Goal: Task Accomplishment & Management: Manage account settings

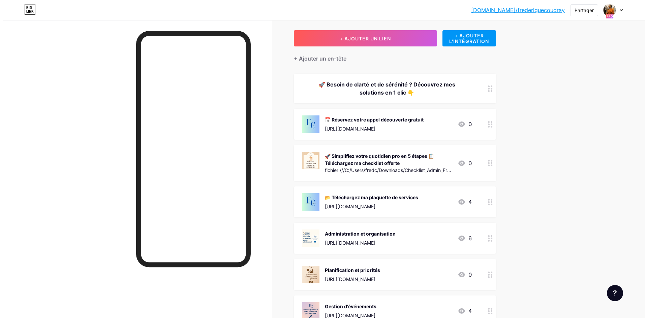
scroll to position [31, 0]
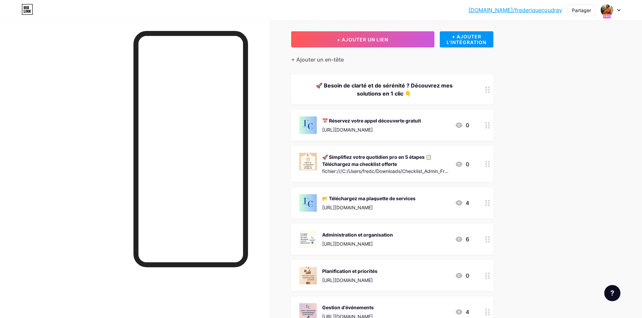
click at [453, 90] on div "🚀 Besoin de clarté et de sérénité ? Découvrez mes solutions en 1 clic 👇" at bounding box center [384, 90] width 170 height 16
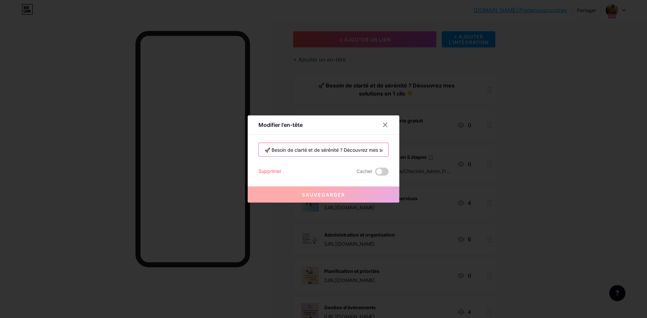
scroll to position [0, 46]
drag, startPoint x: 262, startPoint y: 151, endPoint x: 293, endPoint y: 147, distance: 30.6
click at [406, 154] on div "Modifier l'en-tête 🚀 Besoin de clarté et de sérénité ? Découvrez mes solutions …" at bounding box center [323, 159] width 647 height 318
drag, startPoint x: 291, startPoint y: 151, endPoint x: 365, endPoint y: 152, distance: 74.5
click at [365, 152] on input "🚀 Besoin de clarté et de sérénité ? Découvrez mes solutions en 1 clic 👇" at bounding box center [323, 149] width 129 height 13
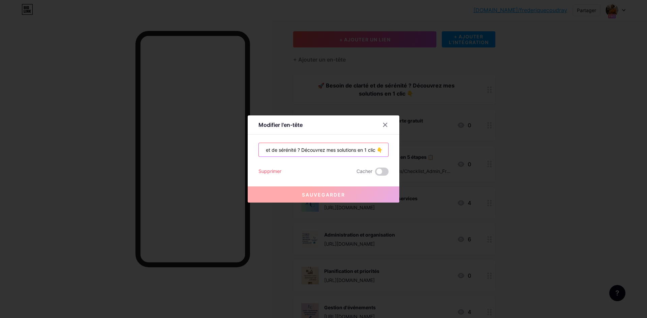
scroll to position [0, 0]
drag, startPoint x: 293, startPoint y: 151, endPoint x: 234, endPoint y: 151, distance: 58.3
click at [234, 151] on div "Modifier l'en-tête 🚀 Besoin de clarté et de sérénité ? Découvrez mes solutions …" at bounding box center [323, 159] width 647 height 318
paste input "✨ “Je libère votre temps, vous gardez l’es"
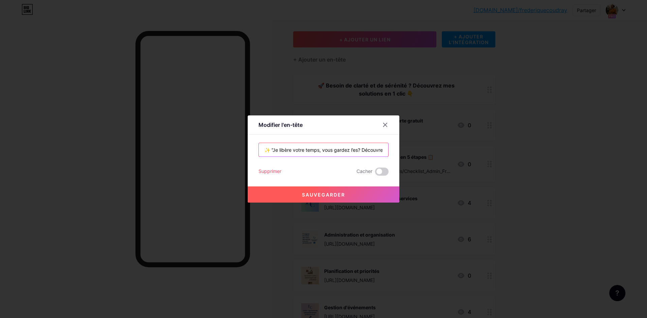
type input "✨ “Je libère votre temps, vous gardez l’es? Découvrez mes solutions en 1 clic 👇"
click at [356, 150] on input "✨ “Je libère votre temps, vous gardez l’es? Découvrez mes solutions en 1 clic 👇" at bounding box center [323, 149] width 129 height 13
drag, startPoint x: 263, startPoint y: 151, endPoint x: 404, endPoint y: 154, distance: 141.5
click at [404, 154] on div "Modifier l'en-tête ✨ “Je libère votre temps, vous gardez l’es? Découvrez mes so…" at bounding box center [323, 159] width 647 height 318
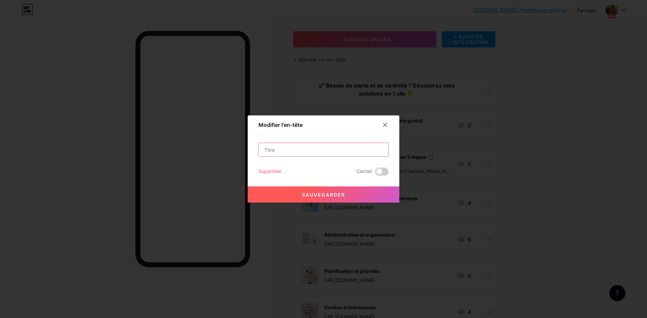
scroll to position [0, 0]
paste input "🚀 “Besoin de clarté et de sérénité ? Découvrez mes solutions en 1 clic 👇”"
click at [266, 151] on input "🚀 “Besoin de clarté et de sérénité ? Découvrez mes solutions en 1 clic 👇" at bounding box center [323, 149] width 129 height 13
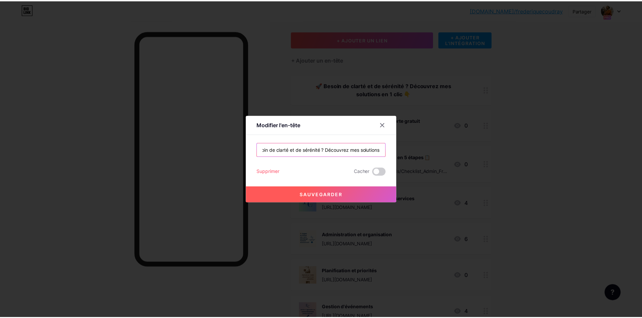
scroll to position [0, 0]
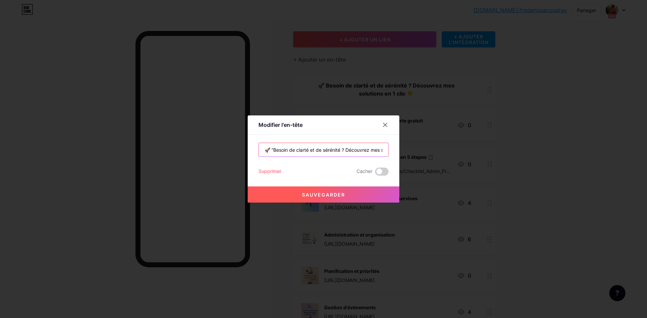
click at [272, 148] on input "🚀 “Besoin de clarté et de sérénité ? Découvrez mes solutions en 1 clic 👇" at bounding box center [323, 149] width 129 height 13
type input "🚀 Besoin de clarté et de sérénité ? Découvrez mes solutions en 1 clic 👇"
click at [330, 199] on button "Sauvegarder" at bounding box center [324, 195] width 152 height 16
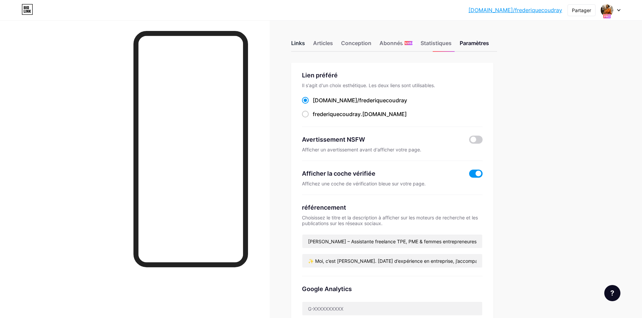
click at [301, 43] on font "Links" at bounding box center [298, 43] width 14 height 7
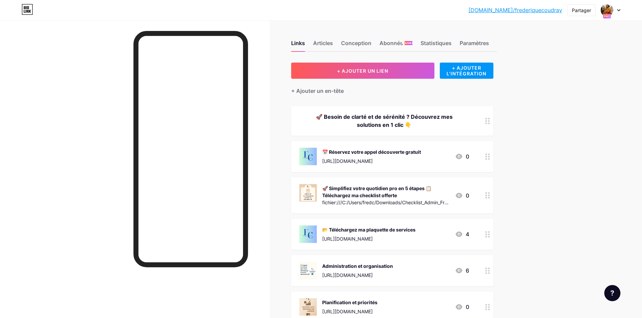
click at [360, 195] on font "🚀 Simplifiez votre quotidien pro en 5 étapes 📋 Téléchargez ma checklist offerte" at bounding box center [376, 192] width 109 height 13
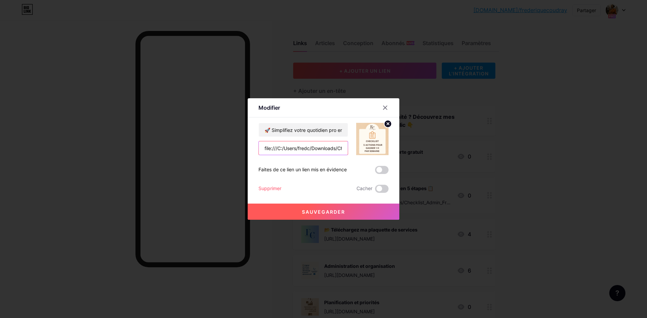
click at [262, 148] on input "file:///C:/Users/fredc/Downloads/Checklist_Admin_Frederique%20(2).pdf" at bounding box center [303, 147] width 89 height 13
click at [288, 149] on input "text" at bounding box center [303, 147] width 89 height 13
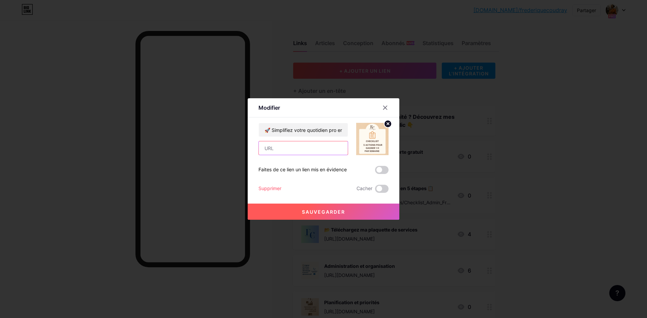
paste input "file:///C:/Users/fredc/Downloads/Checklist_Admin_Frederique%20(3).pdf"
type input "file:///C:/Users/fredc/Downloads/Checklist_Admin_Frederique%20(3).pdf"
click at [339, 212] on font "Sauvegarder" at bounding box center [323, 212] width 43 height 6
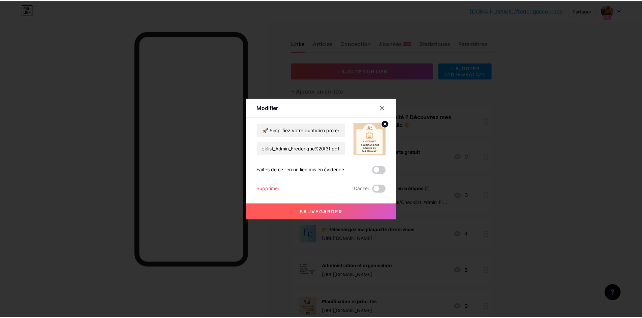
scroll to position [0, 0]
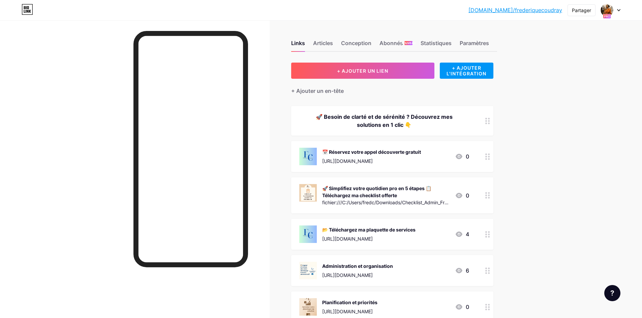
click at [358, 197] on font "🚀 Simplifiez votre quotidien pro en 5 étapes 📋 Téléchargez ma checklist offerte" at bounding box center [376, 192] width 109 height 13
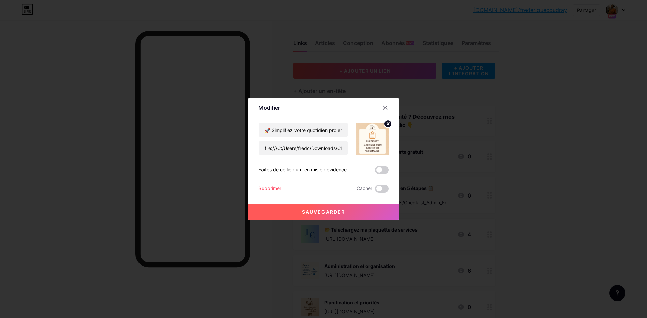
click at [337, 211] on font "Sauvegarder" at bounding box center [323, 212] width 43 height 6
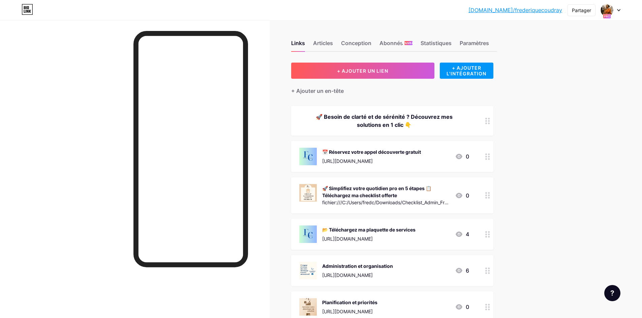
click at [357, 199] on div "fichier:///C:/Users/fredc/Downloads/Checklist_Admin_Frederique%20(3).pdf" at bounding box center [385, 202] width 127 height 7
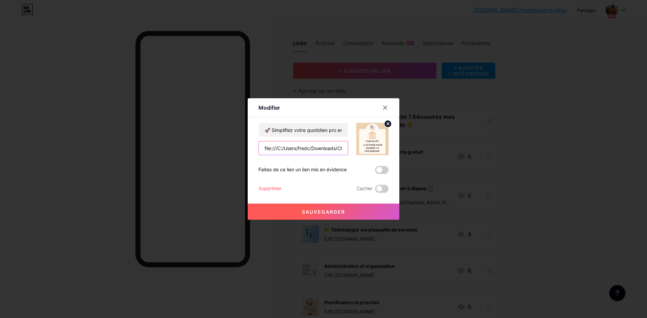
click at [303, 149] on input "file:///C:/Users/fredc/Downloads/Checklist_Admin_Frederique%20(3).pdf" at bounding box center [303, 147] width 89 height 13
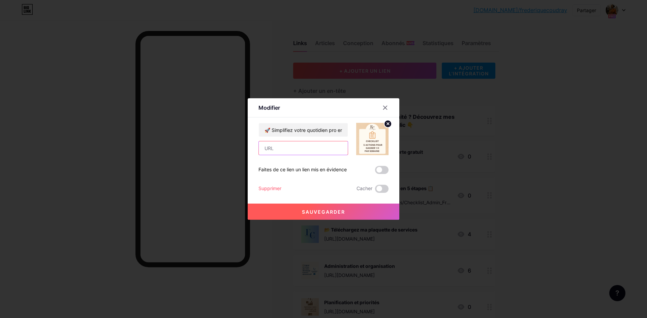
paste input "[URL][DOMAIN_NAME]"
type input "[URL][DOMAIN_NAME]"
click at [327, 214] on font "Sauvegarder" at bounding box center [323, 212] width 43 height 6
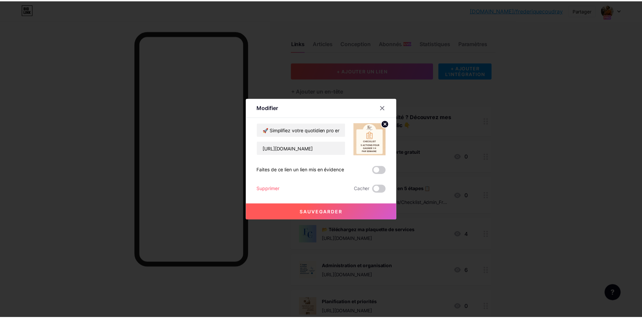
scroll to position [0, 0]
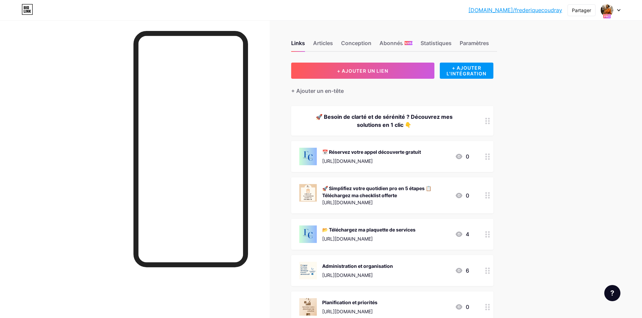
click at [351, 194] on font "🚀 Simplifiez votre quotidien pro en 5 étapes 📋 Téléchargez ma checklist offerte" at bounding box center [376, 192] width 109 height 13
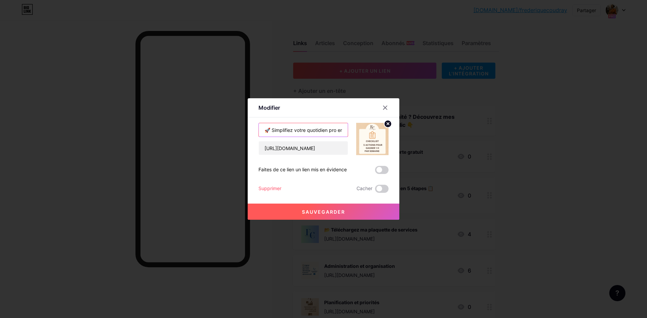
click at [336, 132] on input "🚀 Simplifiez votre quotidien pro en 5 étapes 📋 Téléchargez ma checklist offerte" at bounding box center [303, 129] width 89 height 13
drag, startPoint x: 339, startPoint y: 129, endPoint x: 287, endPoint y: 129, distance: 51.9
click at [287, 129] on input "🚀 Simplifiez votre quotidien pro en 5 étapes 📋 Téléchargez ma checklist offerte" at bounding box center [303, 129] width 89 height 13
click at [338, 130] on input "🚀 Simplifiez votre quotidien pro en 5 étapes 📋 Téléchargez ma checklist offerte" at bounding box center [303, 129] width 89 height 13
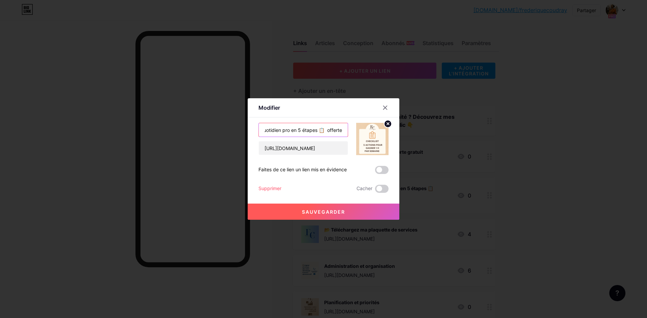
scroll to position [0, 49]
paste input "Téléchargez et cochez vos actions directement dans la checklist"
type input "🚀 Simplifiez votre quotidien pro en 5 étapes 📋 Téléchargez et cochez vos action…"
click at [332, 212] on font "Sauvegarder" at bounding box center [323, 212] width 43 height 6
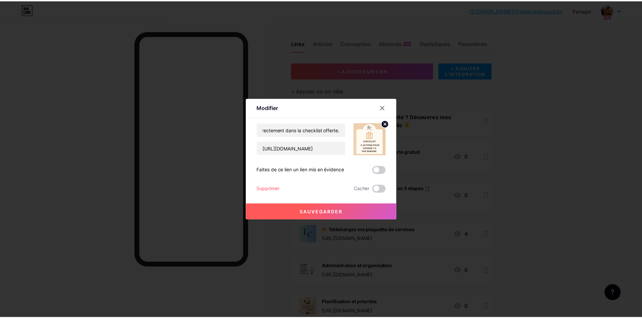
scroll to position [0, 0]
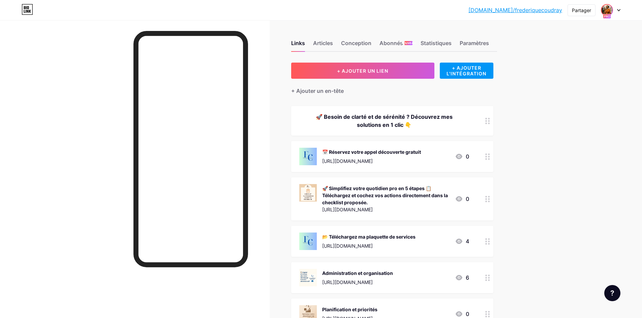
click at [607, 13] on img at bounding box center [606, 10] width 11 height 11
click at [571, 149] on div "bio.link/freder... bio.link/frederiquecoudray Partager Changer de compte Frédér…" at bounding box center [321, 263] width 642 height 526
click at [609, 10] on img at bounding box center [606, 10] width 11 height 11
click at [563, 60] on font "+ Ajouter une nouvelle page" at bounding box center [573, 58] width 64 height 6
click at [538, 12] on font "[DOMAIN_NAME]/frederiquecoudray" at bounding box center [515, 10] width 94 height 7
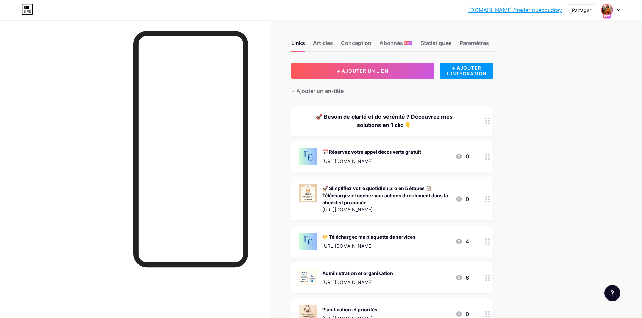
click at [609, 11] on img at bounding box center [606, 10] width 11 height 11
click at [544, 11] on font "[DOMAIN_NAME]/frederiquecoudray" at bounding box center [515, 10] width 94 height 7
click at [328, 43] on font "Articles" at bounding box center [323, 43] width 20 height 7
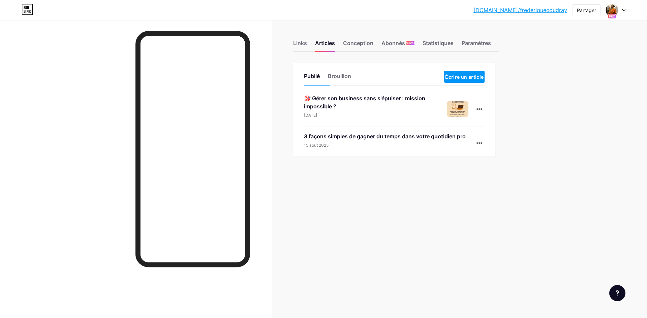
click at [390, 149] on div "3 façons simples de gagner du temps dans votre quotidien pro [DATE]" at bounding box center [394, 144] width 181 height 24
click at [482, 144] on div at bounding box center [479, 143] width 11 height 11
click at [463, 186] on font "Modifier" at bounding box center [458, 186] width 18 height 6
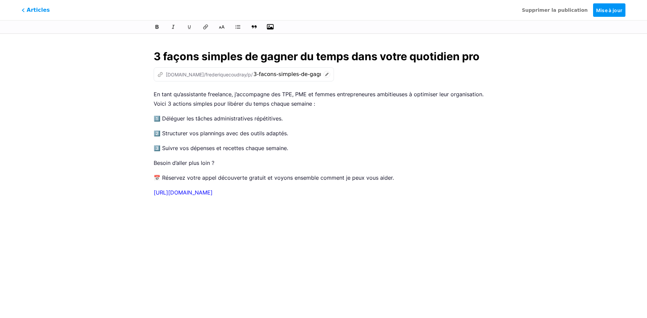
click at [270, 27] on icon "button" at bounding box center [270, 27] width 7 height 7
click at [0, 0] on input "file" at bounding box center [0, 0] width 0 height 0
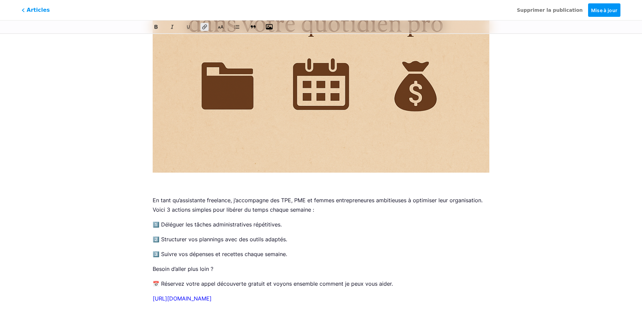
scroll to position [112, 0]
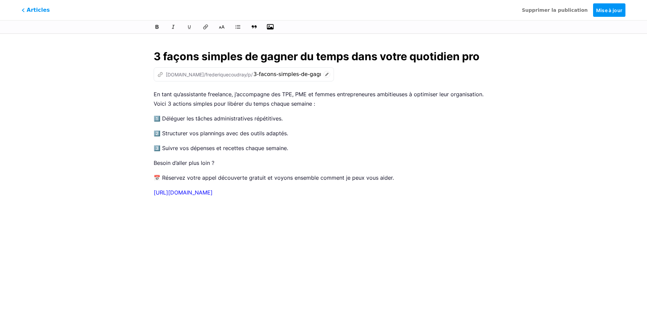
click at [270, 28] on icon "button" at bounding box center [270, 26] width 7 height 5
click at [0, 0] on input "file" at bounding box center [0, 0] width 0 height 0
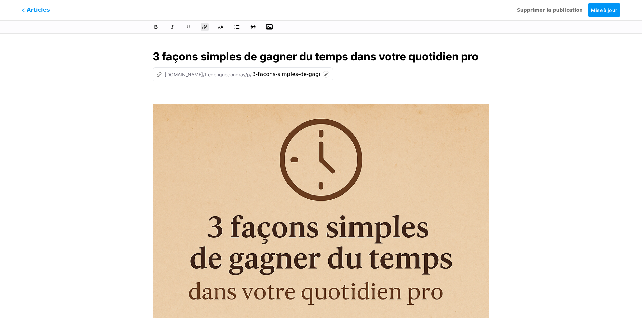
click at [322, 76] on icon at bounding box center [325, 74] width 7 height 7
click at [38, 12] on font "Articles" at bounding box center [39, 9] width 26 height 7
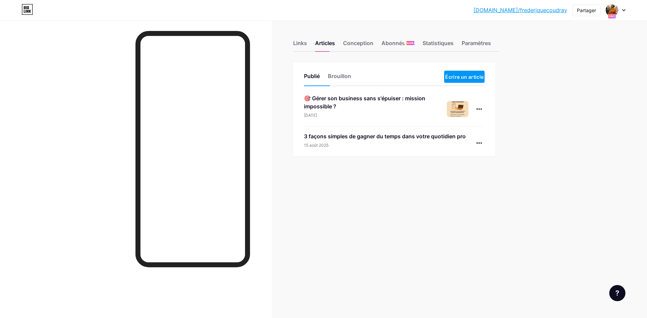
click at [371, 149] on div "3 façons simples de gagner du temps dans votre quotidien pro [DATE]" at bounding box center [394, 144] width 181 height 24
click at [366, 139] on font "3 façons simples de gagner du temps dans votre quotidien pro" at bounding box center [385, 136] width 162 height 7
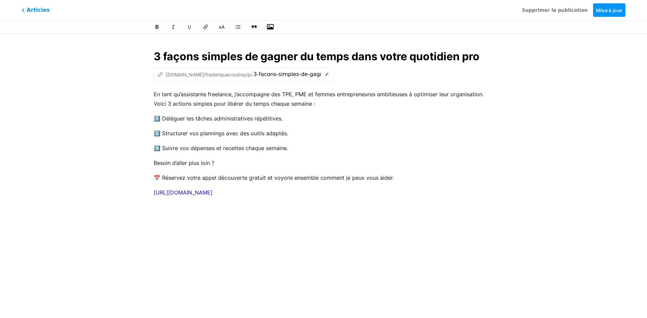
click at [272, 27] on icon "button" at bounding box center [270, 27] width 7 height 7
click at [0, 0] on input "file" at bounding box center [0, 0] width 0 height 0
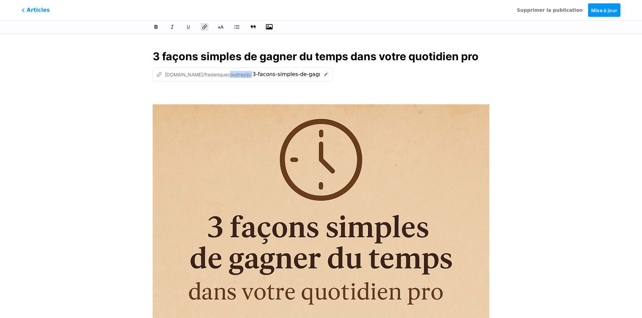
drag, startPoint x: 163, startPoint y: 73, endPoint x: 329, endPoint y: 77, distance: 165.8
click at [329, 77] on div "z [DOMAIN_NAME]/frederiquecoudray/p/ 3-facons-simples-de-gagner-du-temps-dans-v…" at bounding box center [321, 74] width 337 height 14
copy div "[DOMAIN_NAME]/frederiquecoudray/p/"
click at [270, 87] on div "3 façons simples de gagner du temps dans votre quotidien pro z [DOMAIN_NAME]/fr…" at bounding box center [320, 313] width 355 height 547
click at [322, 75] on icon at bounding box center [325, 74] width 7 height 7
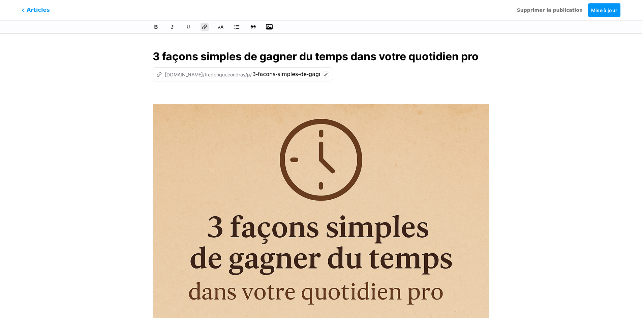
click at [165, 74] on font "[DOMAIN_NAME]/frederiquecoudray/p/" at bounding box center [208, 75] width 87 height 6
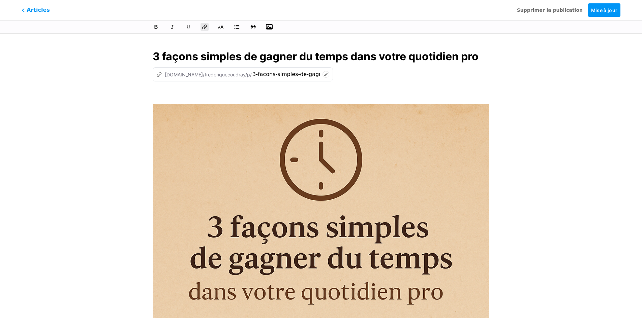
click at [409, 84] on div "3 façons simples de gagner du temps dans votre quotidien pro z bio.link/frederi…" at bounding box center [320, 313] width 355 height 547
click at [300, 74] on div "z bio.link/frederiquecoudray/p/ 3-facons-simples-de-gagner-du-temps-dans-votre-…" at bounding box center [243, 74] width 180 height 14
click at [322, 75] on icon at bounding box center [325, 74] width 7 height 7
drag, startPoint x: 166, startPoint y: 74, endPoint x: 313, endPoint y: 74, distance: 146.5
click at [313, 74] on div "z bio.link/frederiquecoudray/p/ 3-facons-simples-de-gagner-du-temps-dans-votre-…" at bounding box center [321, 74] width 337 height 14
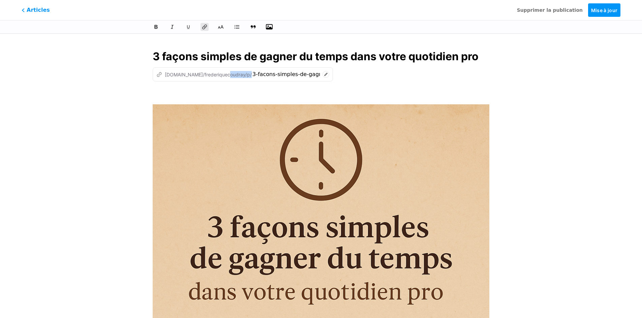
copy div "bio.link/frederiquecoudray/p/"
click at [322, 74] on icon at bounding box center [325, 74] width 7 height 7
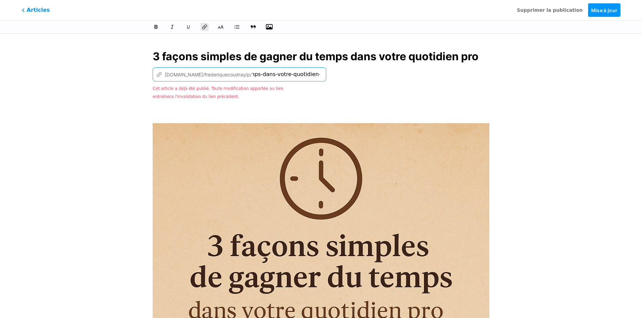
scroll to position [0, 95]
drag, startPoint x: 231, startPoint y: 74, endPoint x: 296, endPoint y: 74, distance: 65.0
click at [296, 74] on div "z bio.link/frederiquecoudray/p/ 3-facons-simples-de-gagner-du-temps-dans-votre-…" at bounding box center [239, 74] width 173 height 14
paste input "3-facons-gagner-temps"
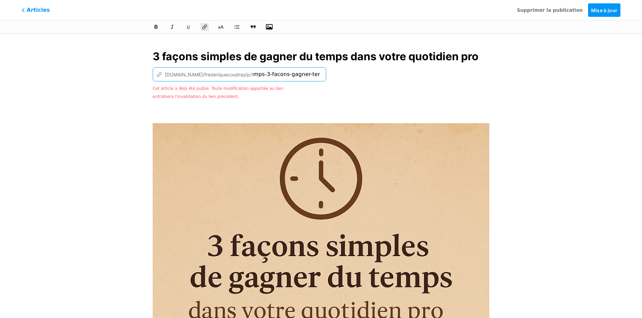
type input "3-facons-simples-de-gagner-du-temps-3-facons-gagner-temps"
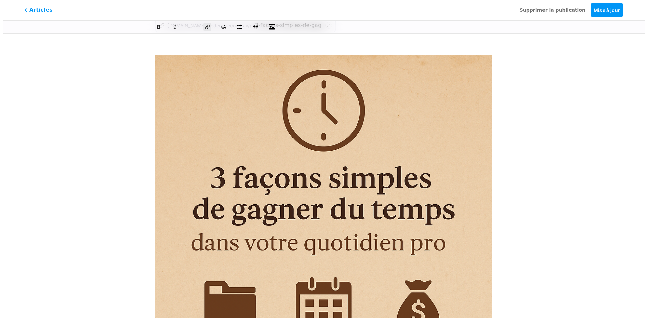
scroll to position [0, 0]
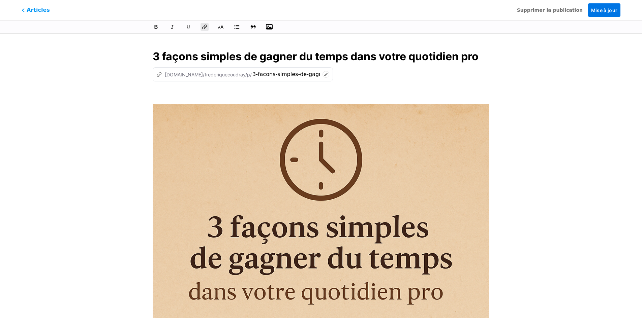
click at [605, 11] on font "Mise à jour" at bounding box center [604, 10] width 27 height 6
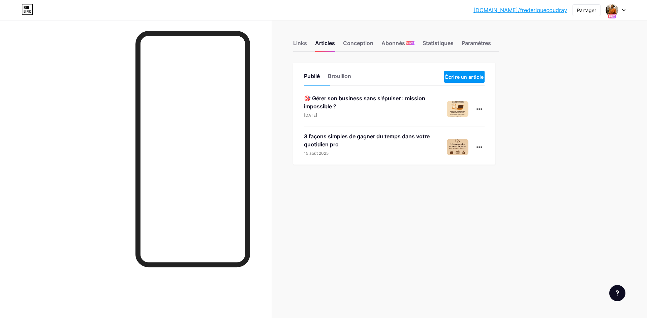
click at [370, 119] on div "🎯 Gérer son business sans s'épuiser : mission impossible ? [DATE]" at bounding box center [394, 110] width 181 height 33
click at [368, 109] on div "🎯 Gérer son business sans s'épuiser : mission impossible ?" at bounding box center [375, 102] width 143 height 16
click at [525, 12] on font "[DOMAIN_NAME]/frederiquecoudray" at bounding box center [520, 10] width 94 height 7
click at [545, 13] on link "[DOMAIN_NAME]/frederiquecoudray" at bounding box center [520, 10] width 94 height 8
